Goal: Task Accomplishment & Management: Complete application form

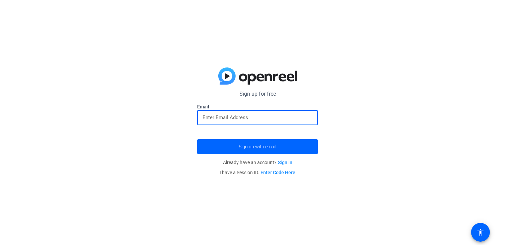
click at [208, 120] on input "email" at bounding box center [258, 117] width 110 height 8
click at [211, 117] on input "email" at bounding box center [258, 117] width 110 height 8
type input "[EMAIL_ADDRESS][DOMAIN_NAME]"
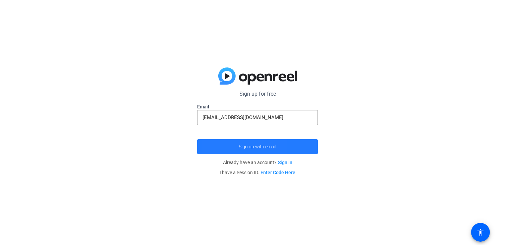
click at [217, 145] on span "submit" at bounding box center [257, 147] width 121 height 16
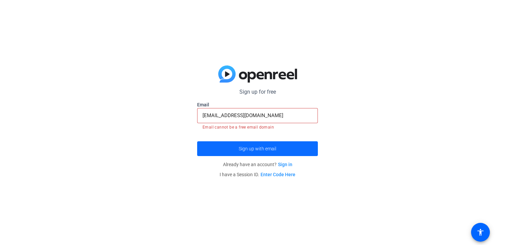
click at [241, 149] on span "Sign up with email" at bounding box center [258, 149] width 38 height 0
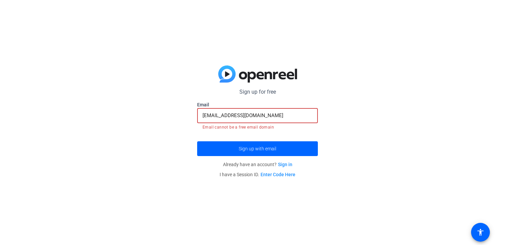
click at [274, 116] on input "[EMAIL_ADDRESS][DOMAIN_NAME]" at bounding box center [258, 115] width 110 height 8
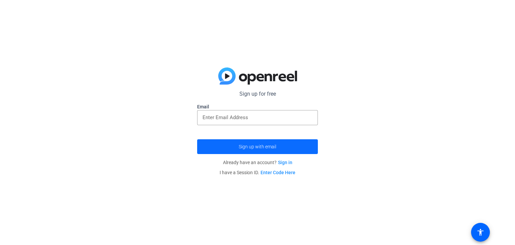
click at [264, 147] on span "Sign up with email" at bounding box center [258, 147] width 38 height 0
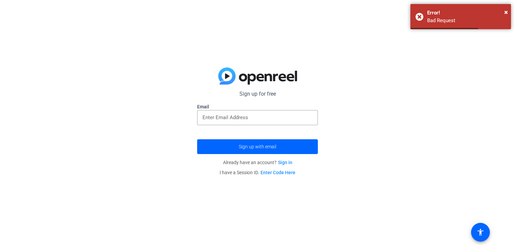
click at [284, 162] on link "Sign in" at bounding box center [285, 162] width 14 height 5
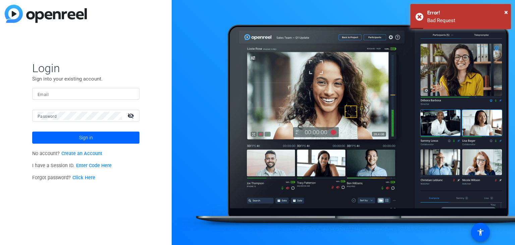
click at [75, 153] on link "Create an Account" at bounding box center [81, 154] width 41 height 6
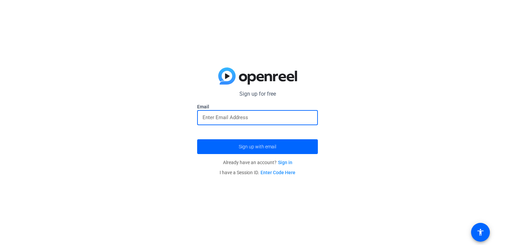
click at [228, 121] on input "email" at bounding box center [258, 117] width 110 height 8
type input "[EMAIL_ADDRESS][DOMAIN_NAME]"
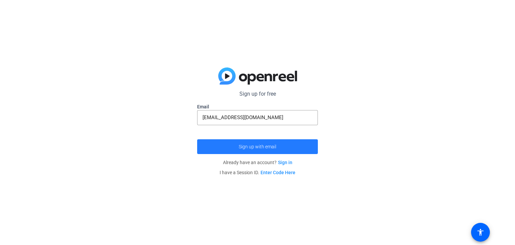
click at [249, 147] on span "Sign up with email" at bounding box center [258, 147] width 38 height 0
